Goal: Task Accomplishment & Management: Manage account settings

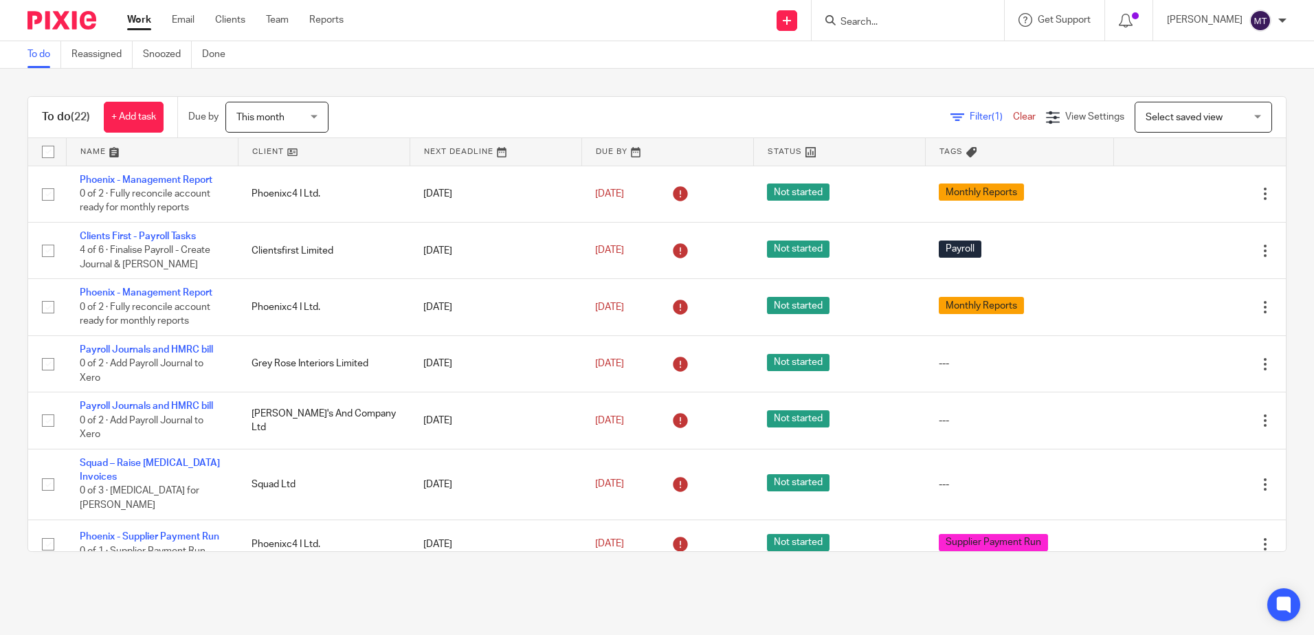
click at [258, 147] on link at bounding box center [324, 151] width 171 height 27
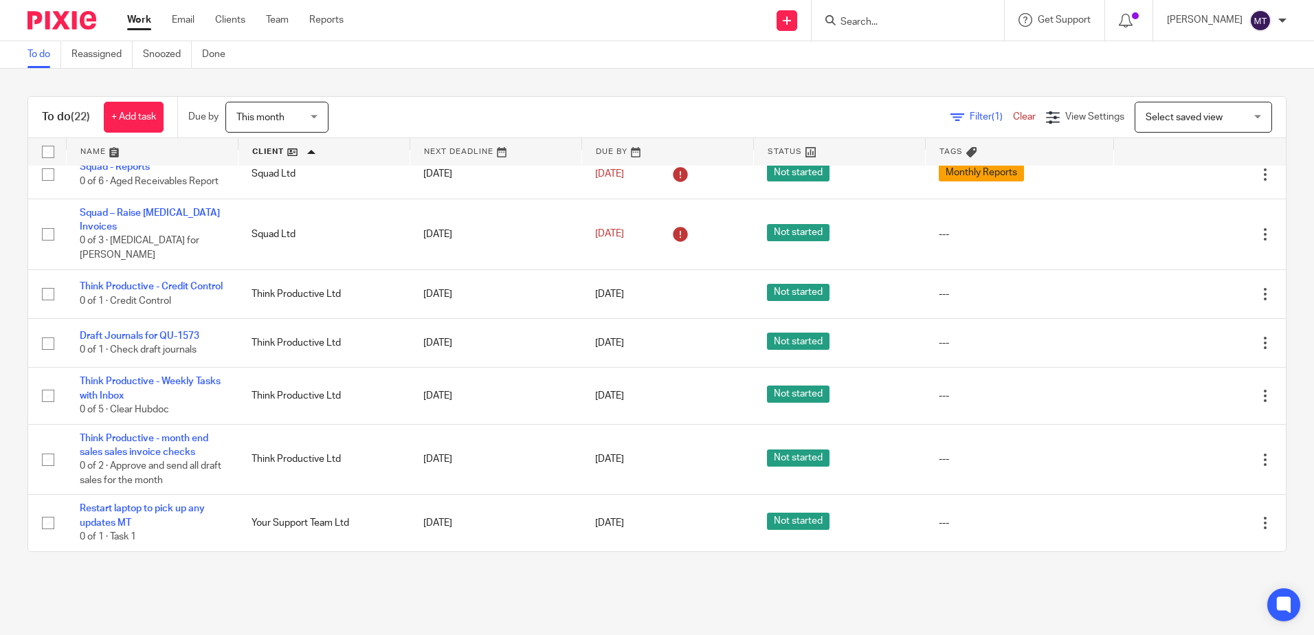
scroll to position [907, 0]
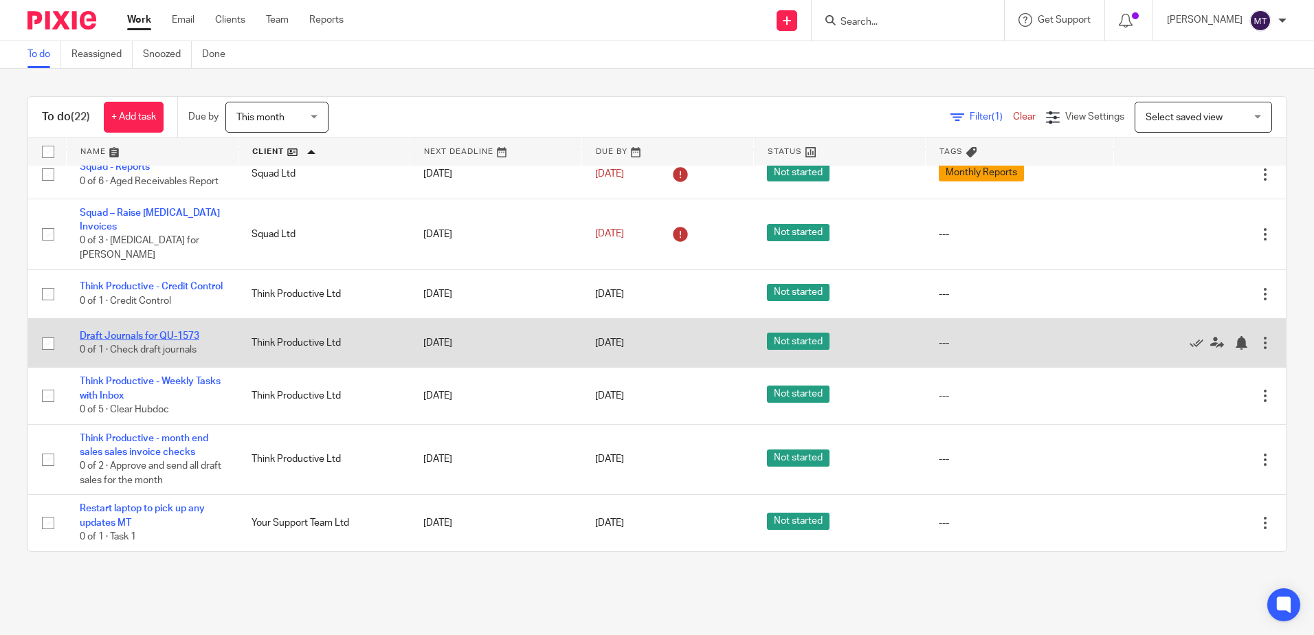
click at [148, 334] on link "Draft Journals for QU-1573" at bounding box center [140, 336] width 120 height 10
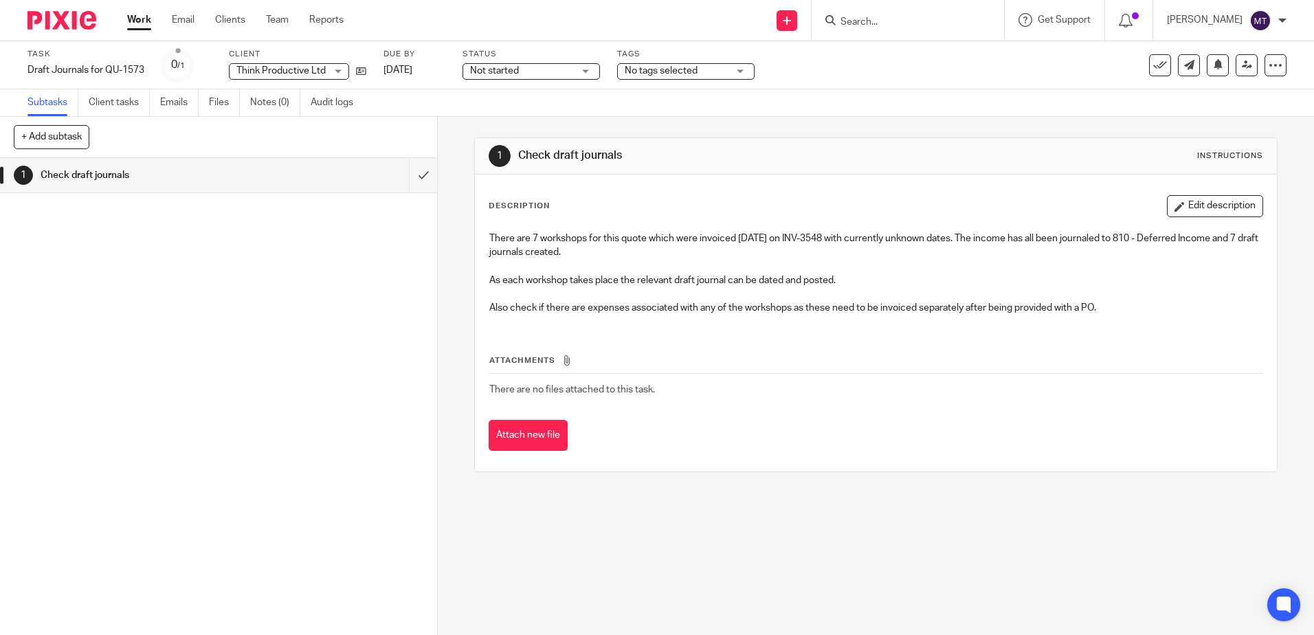
click at [140, 16] on link "Work" at bounding box center [139, 20] width 24 height 14
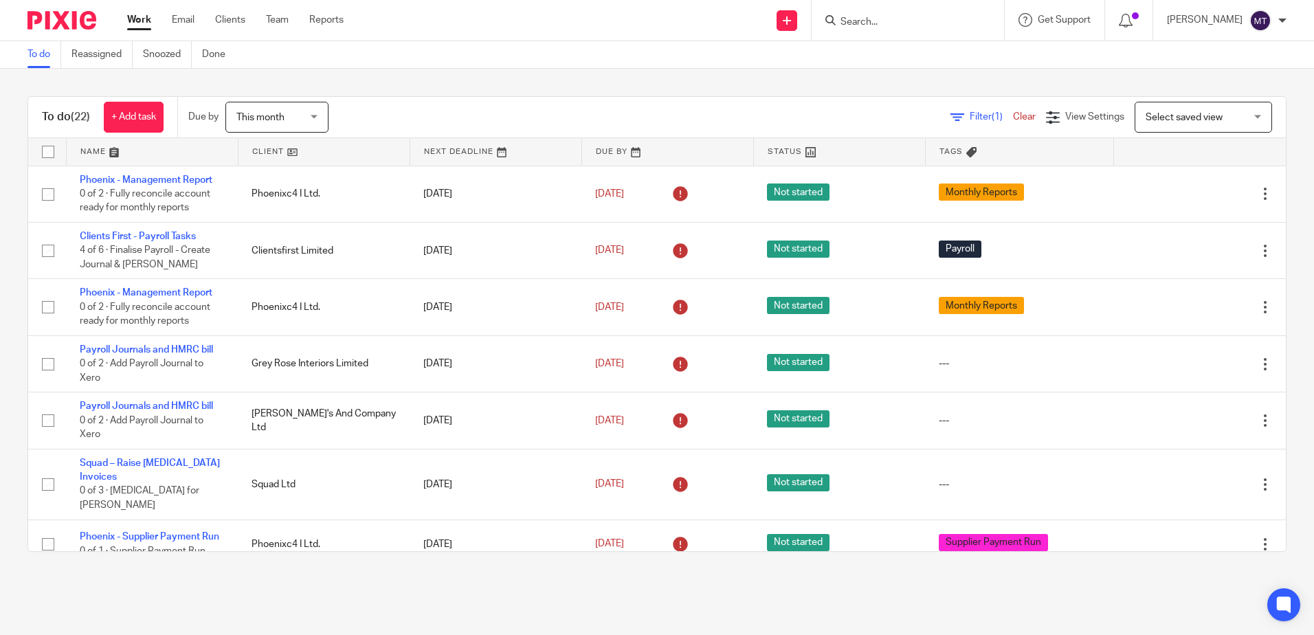
click at [267, 149] on link at bounding box center [324, 151] width 171 height 27
